Goal: Task Accomplishment & Management: Manage account settings

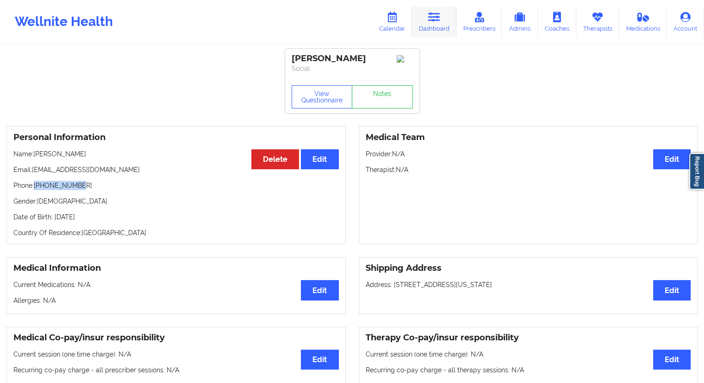
click at [432, 26] on link "Dashboard" at bounding box center [434, 21] width 44 height 31
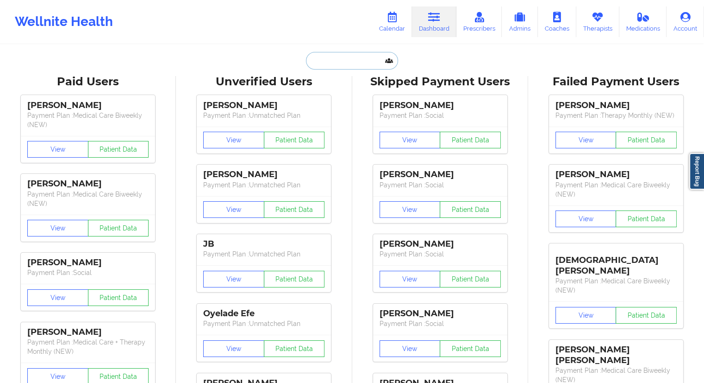
click at [338, 67] on input "text" at bounding box center [352, 61] width 92 height 18
paste input "[PERSON_NAME]"
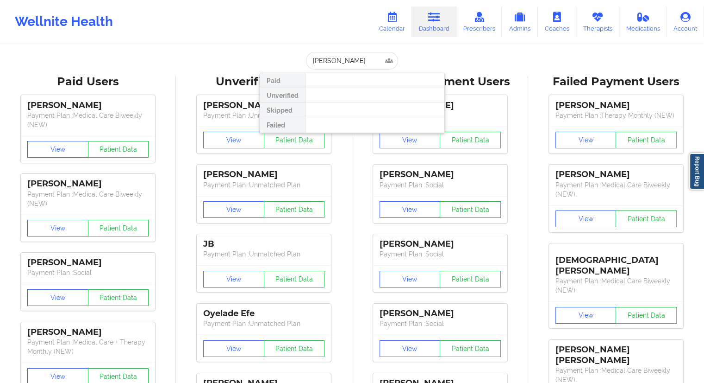
click at [266, 42] on div "Wellnite Health Calendar Dashboard Prescribers Admins Coaches Therapists Medica…" at bounding box center [352, 22] width 704 height 44
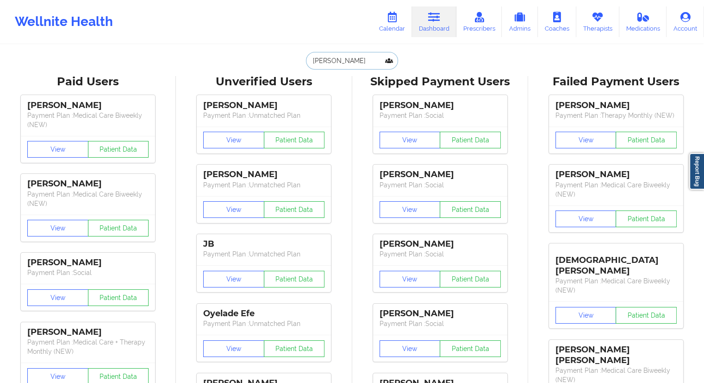
click at [338, 63] on input "[PERSON_NAME]" at bounding box center [352, 61] width 92 height 18
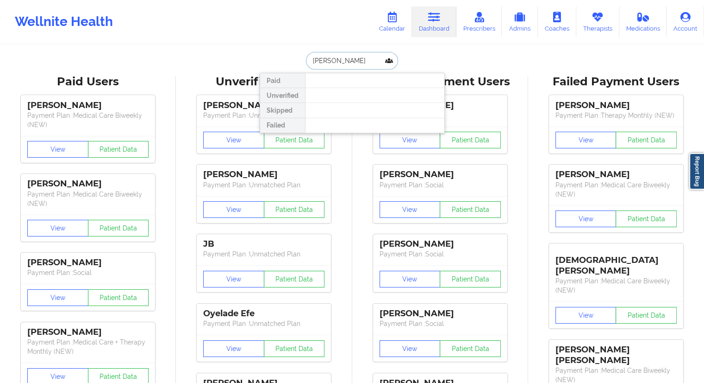
paste input "[EMAIL_ADDRESS][DOMAIN_NAME]"
type input "[EMAIL_ADDRESS][DOMAIN_NAME]"
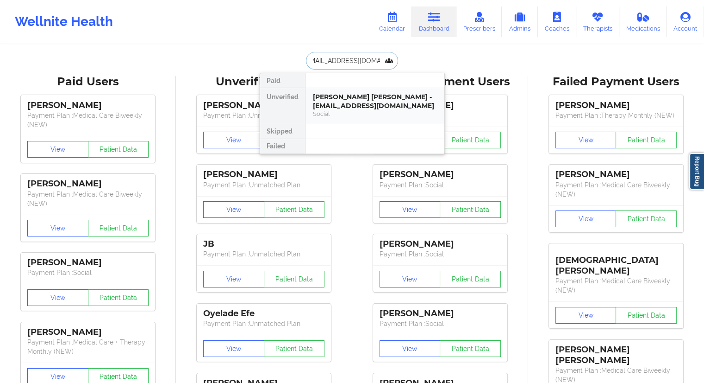
click at [321, 105] on div "[PERSON_NAME] [PERSON_NAME] - [EMAIL_ADDRESS][DOMAIN_NAME]" at bounding box center [375, 101] width 124 height 17
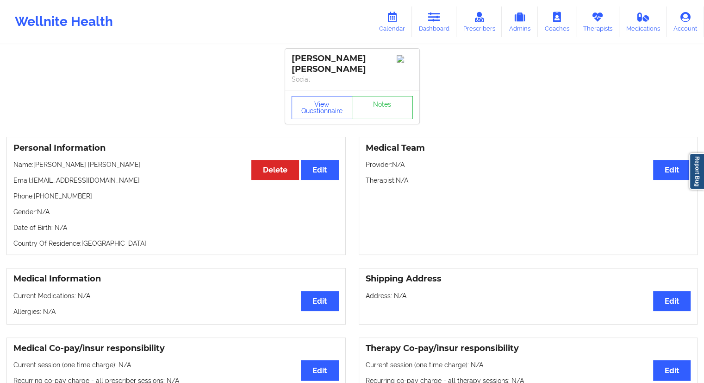
click at [306, 107] on button "View Questionnaire" at bounding box center [322, 107] width 61 height 23
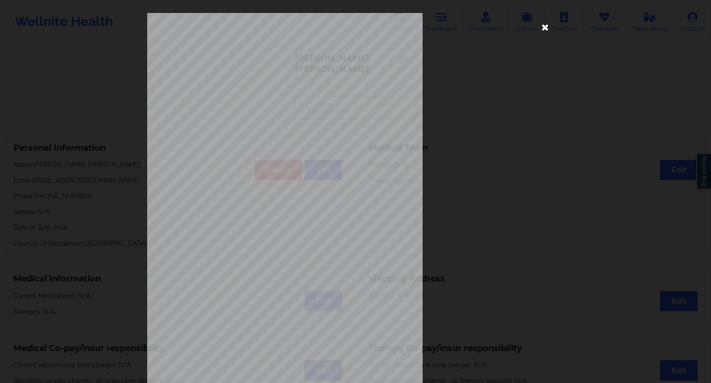
click at [541, 27] on icon at bounding box center [545, 26] width 15 height 15
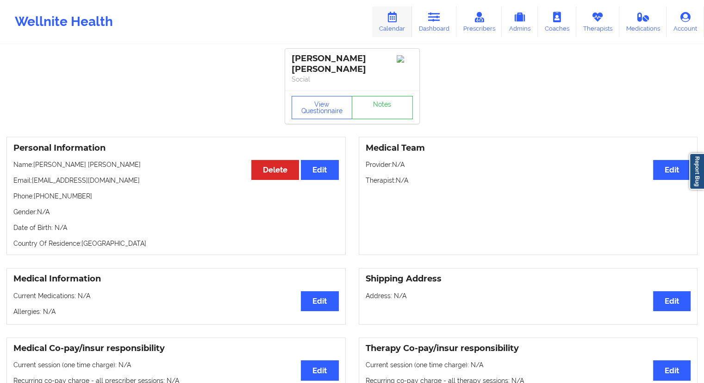
click at [394, 18] on icon at bounding box center [392, 17] width 12 height 10
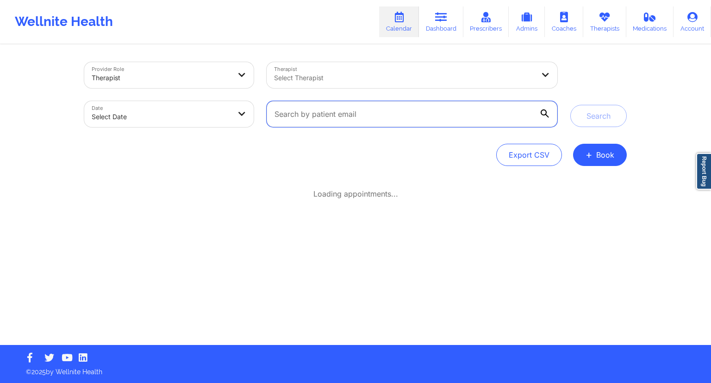
click at [307, 118] on input "text" at bounding box center [412, 114] width 291 height 26
paste input "[EMAIL_ADDRESS][DOMAIN_NAME]"
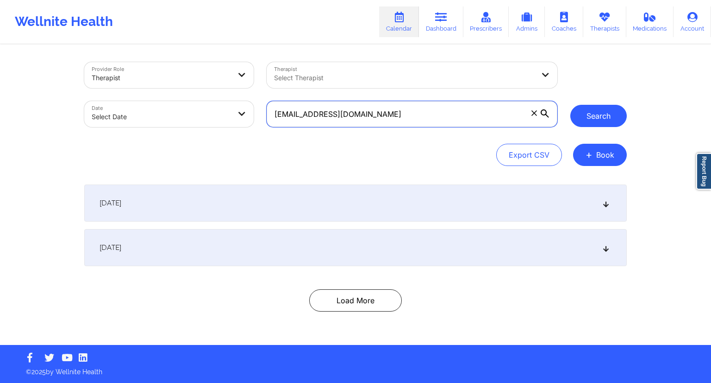
type input "[EMAIL_ADDRESS][DOMAIN_NAME]"
click at [602, 110] on button "Search" at bounding box center [599, 116] width 57 height 22
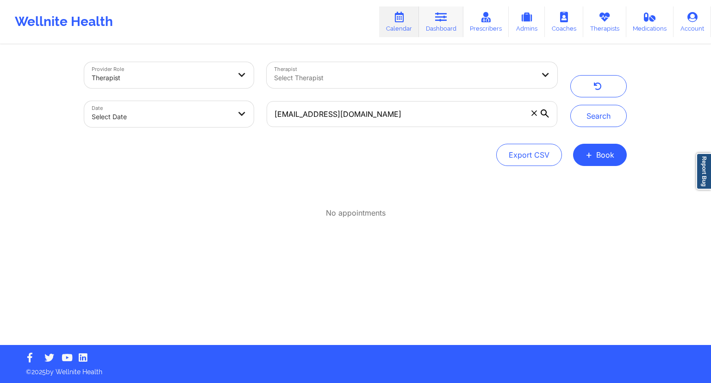
click at [439, 30] on link "Dashboard" at bounding box center [441, 21] width 44 height 31
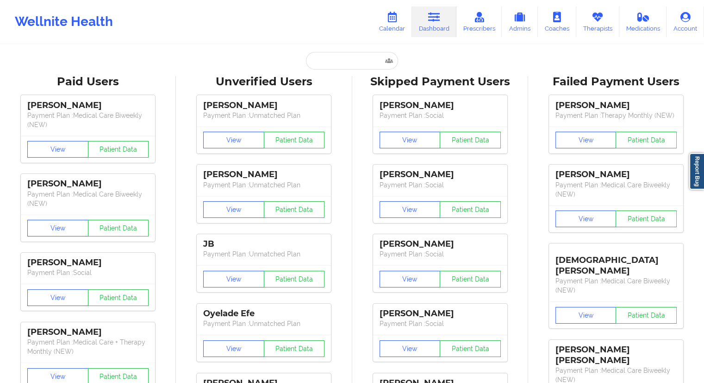
click at [338, 77] on div "Unverified Users" at bounding box center [263, 82] width 163 height 14
click at [333, 67] on input "text" at bounding box center [352, 61] width 92 height 18
paste input "[EMAIL_ADDRESS][DOMAIN_NAME]"
type input "[EMAIL_ADDRESS][DOMAIN_NAME]"
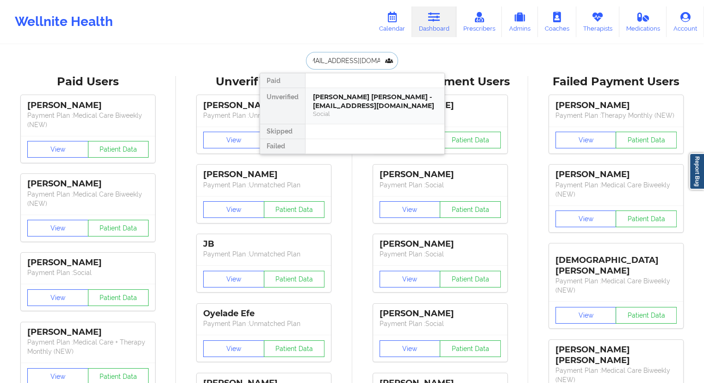
click at [341, 110] on div "Social" at bounding box center [375, 114] width 124 height 8
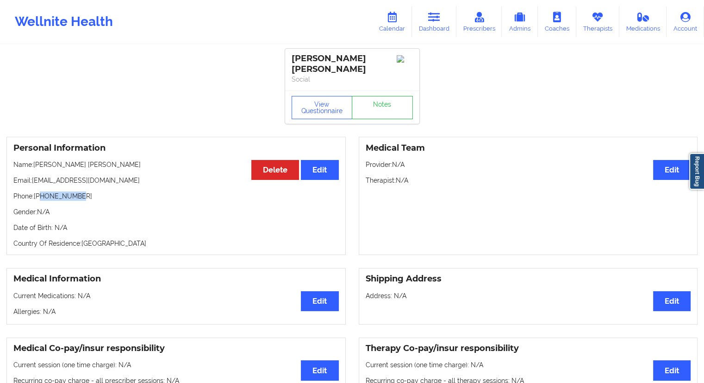
drag, startPoint x: 94, startPoint y: 189, endPoint x: 41, endPoint y: 189, distance: 53.7
click at [41, 191] on p "Phone: [PHONE_NUMBER]" at bounding box center [176, 195] width 326 height 9
drag, startPoint x: 61, startPoint y: 160, endPoint x: 35, endPoint y: 160, distance: 25.9
click at [35, 160] on p "Name: [PERSON_NAME] [PERSON_NAME]" at bounding box center [176, 164] width 326 height 9
copy p "[PERSON_NAME] [PERSON_NAME]"
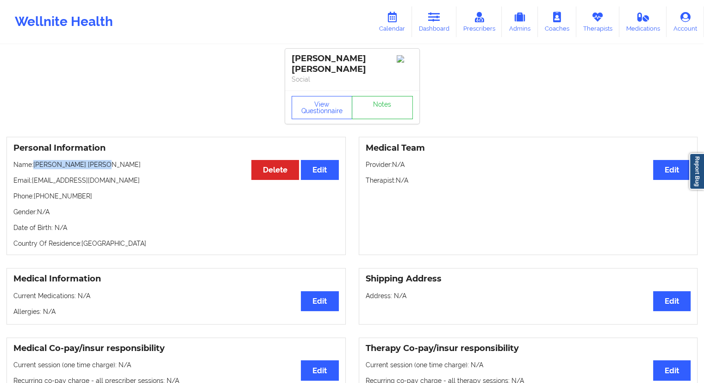
copy p "[PERSON_NAME] [PERSON_NAME]"
